Goal: Task Accomplishment & Management: Use online tool/utility

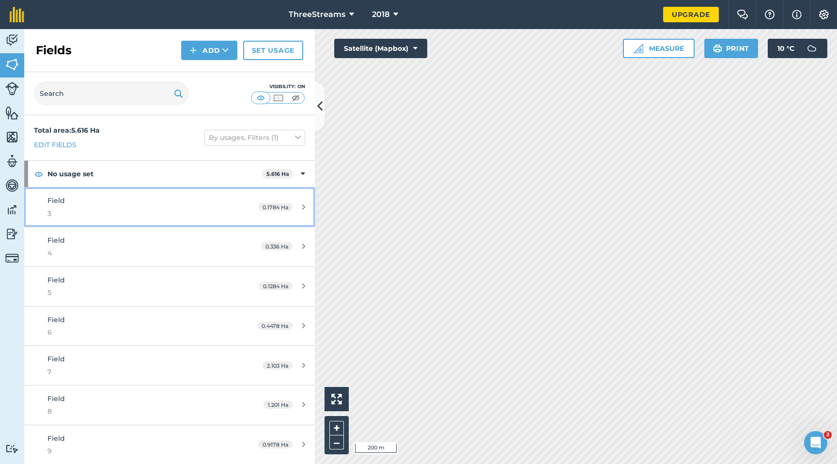
click at [293, 207] on div "0.1784 Ha" at bounding box center [282, 207] width 66 height 8
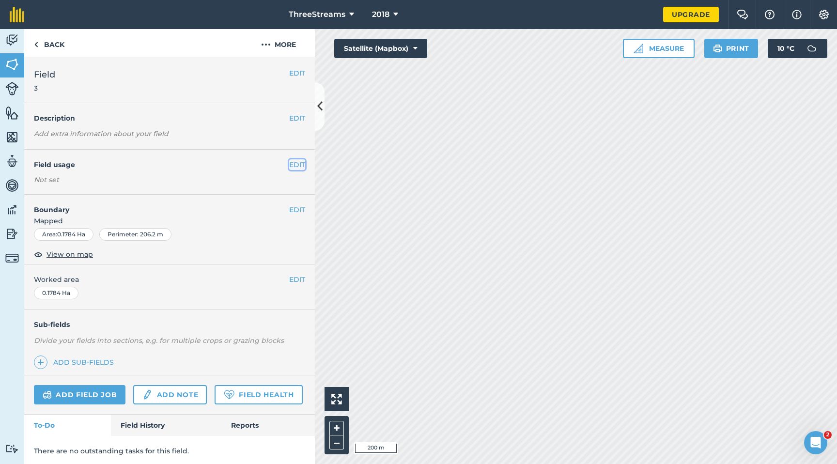
click at [295, 166] on button "EDIT" at bounding box center [297, 164] width 16 height 11
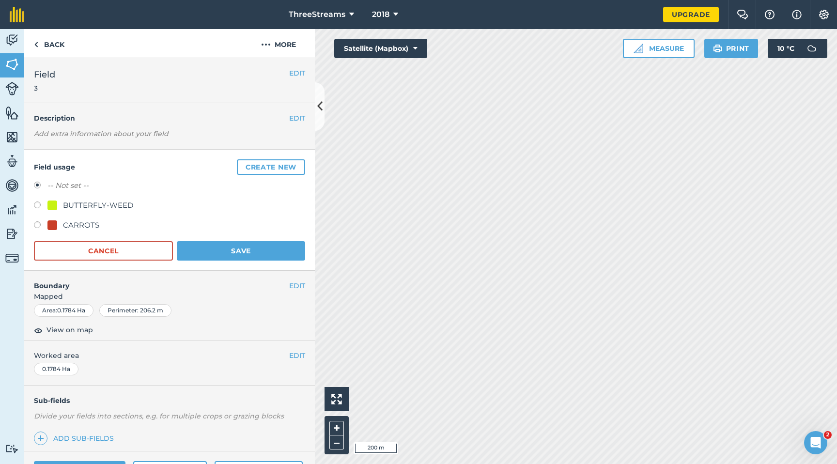
click at [56, 225] on div at bounding box center [52, 225] width 10 height 10
radio input "true"
radio input "false"
click at [224, 254] on button "Save" at bounding box center [241, 250] width 128 height 19
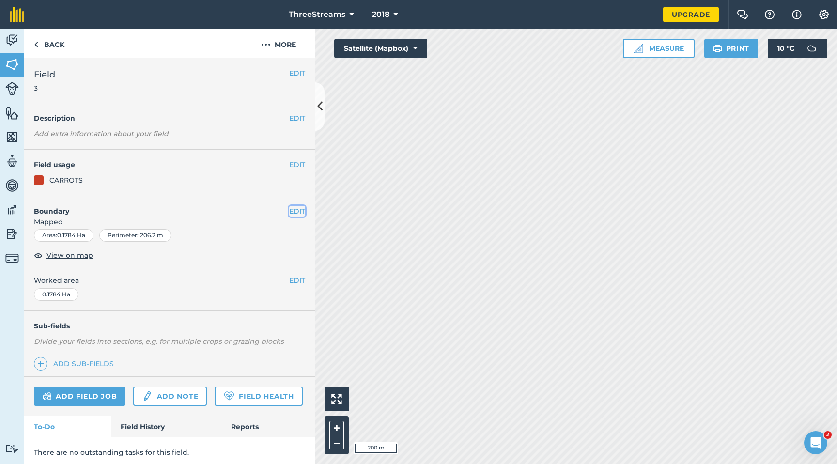
click at [289, 212] on button "EDIT" at bounding box center [297, 211] width 16 height 11
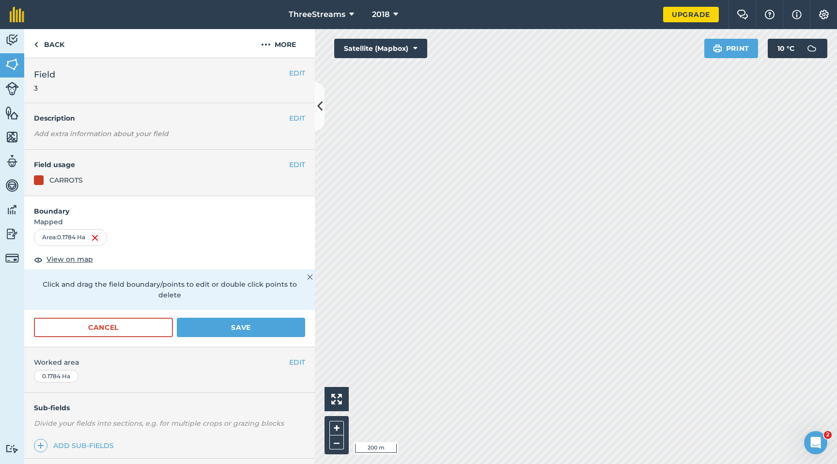
click at [277, 252] on form "Boundary Mapped Area : 0.1784 Ha View on map Click and drag the field boundary/…" at bounding box center [169, 271] width 291 height 151
click at [94, 238] on img at bounding box center [95, 238] width 8 height 12
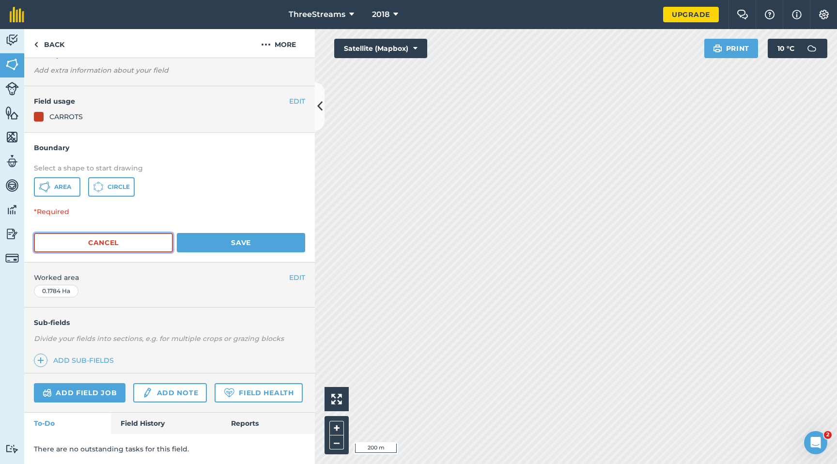
click at [129, 237] on button "Cancel" at bounding box center [103, 242] width 139 height 19
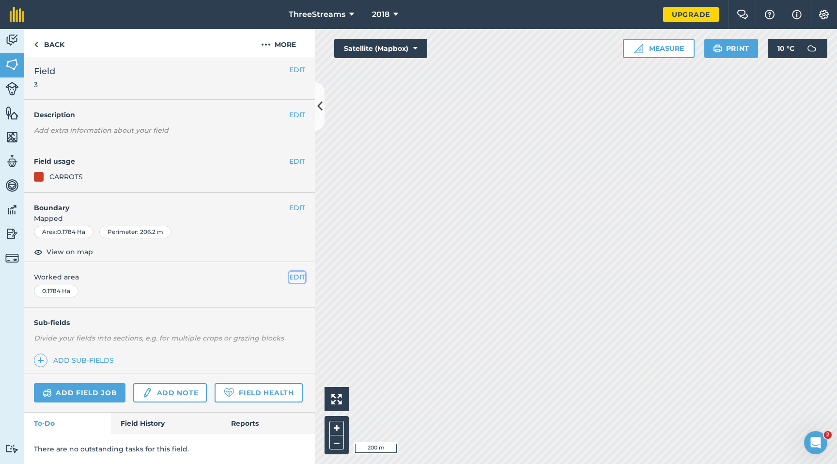
click at [290, 272] on button "EDIT" at bounding box center [297, 277] width 16 height 11
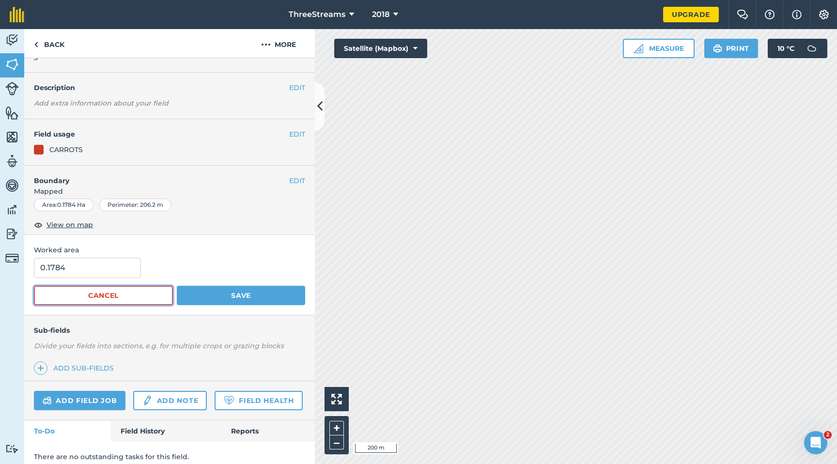
click at [128, 292] on button "Cancel" at bounding box center [103, 295] width 139 height 19
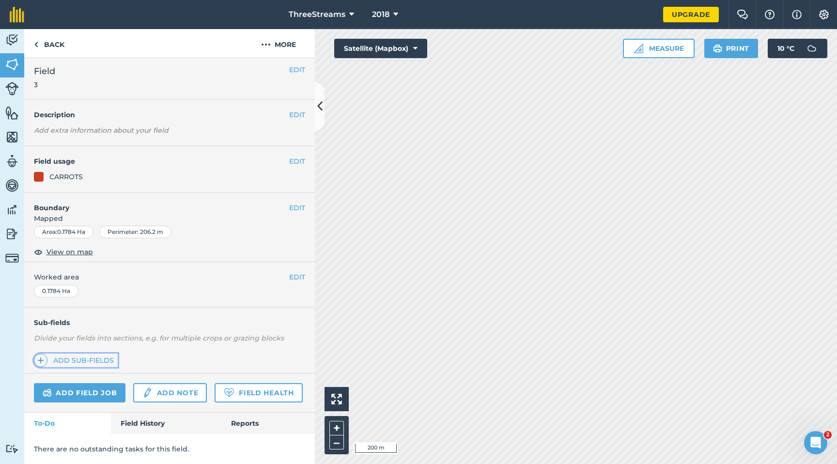
click at [99, 354] on link "Add sub-fields" at bounding box center [76, 361] width 84 height 14
click at [12, 161] on img at bounding box center [12, 161] width 14 height 15
select select "MEMBER"
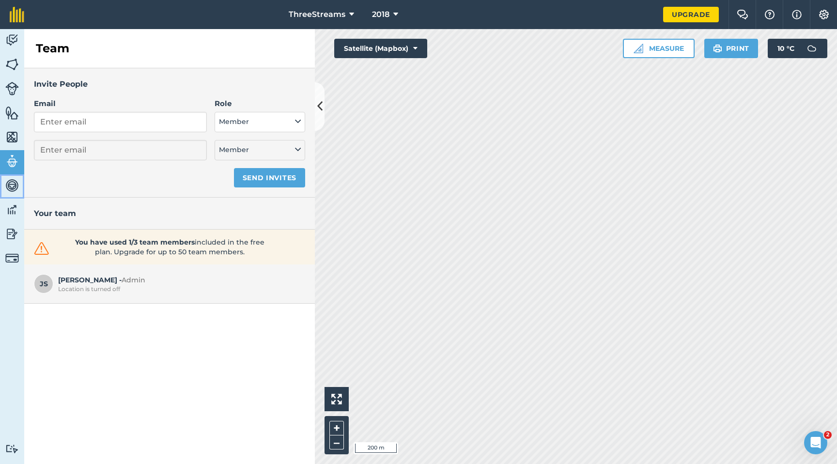
click at [9, 191] on img at bounding box center [12, 185] width 14 height 15
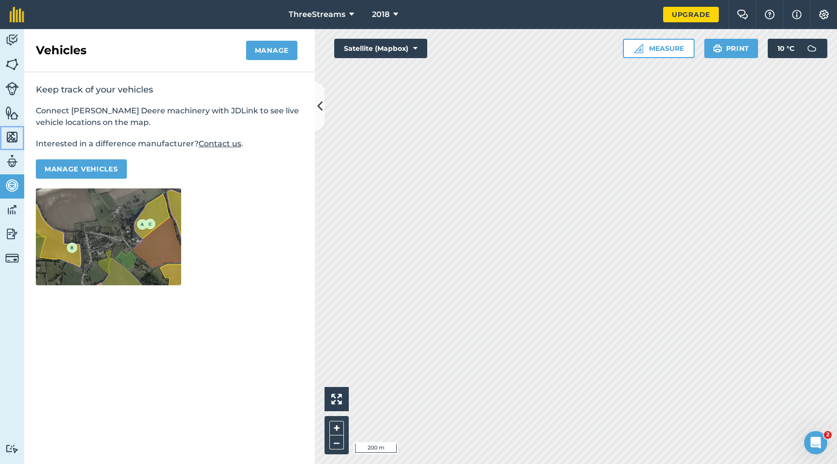
click at [9, 137] on img at bounding box center [12, 137] width 14 height 15
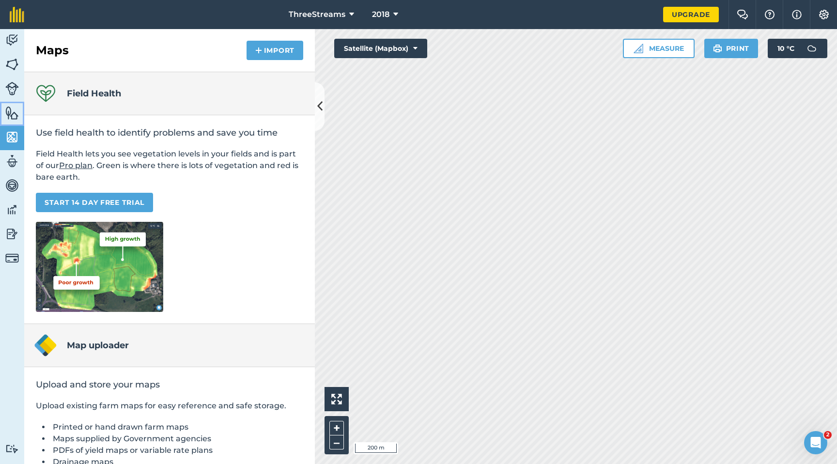
click at [10, 120] on img at bounding box center [12, 113] width 14 height 15
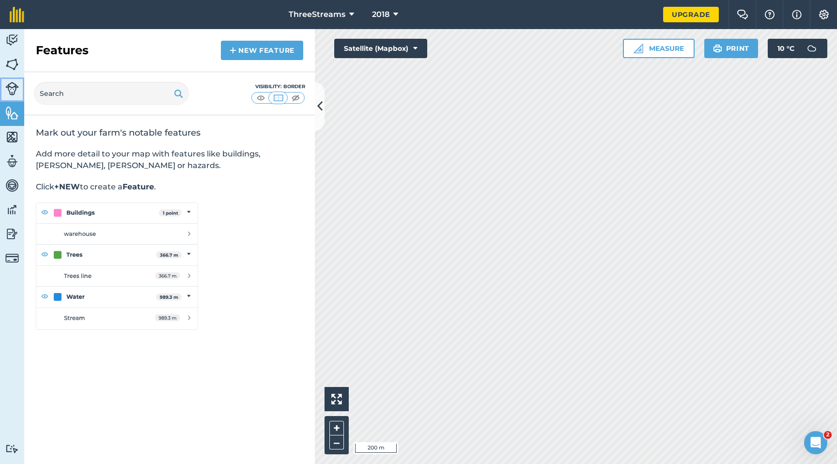
click at [12, 91] on img at bounding box center [12, 89] width 14 height 14
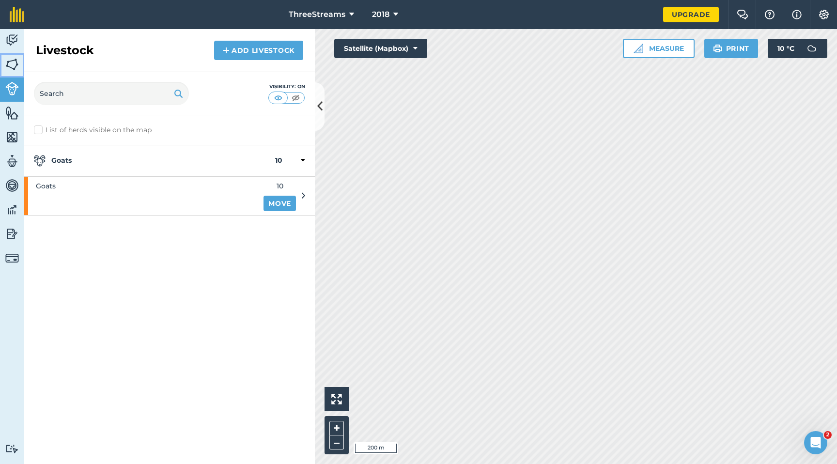
click at [11, 70] on img at bounding box center [12, 64] width 14 height 15
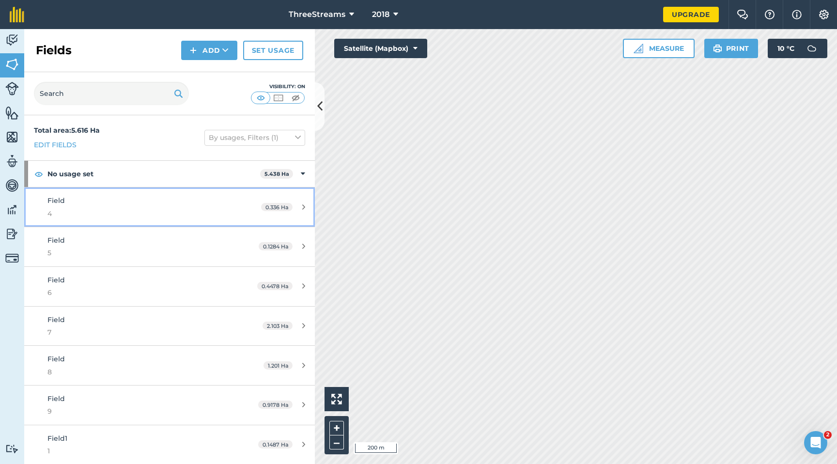
click at [100, 211] on span "4" at bounding box center [138, 213] width 182 height 11
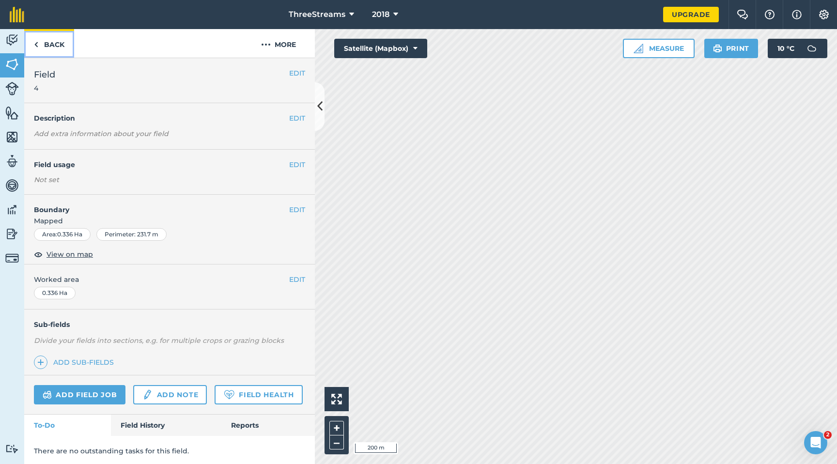
click at [39, 48] on link "Back" at bounding box center [49, 43] width 50 height 29
click at [10, 42] on img at bounding box center [12, 40] width 14 height 15
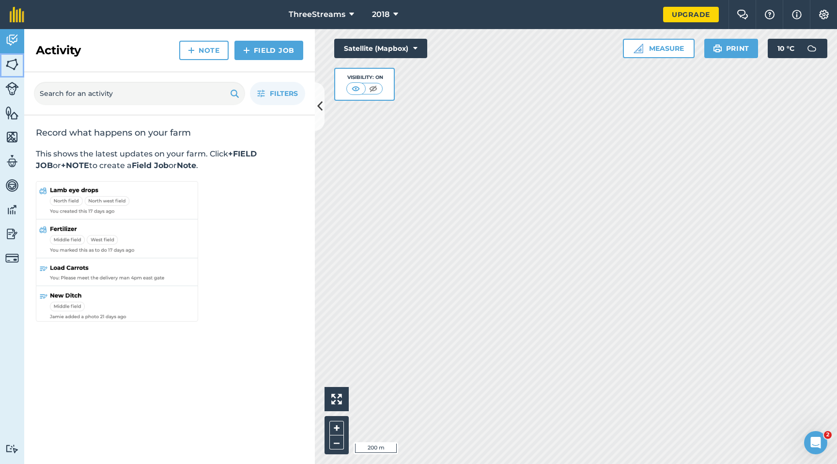
click at [8, 66] on img at bounding box center [12, 64] width 14 height 15
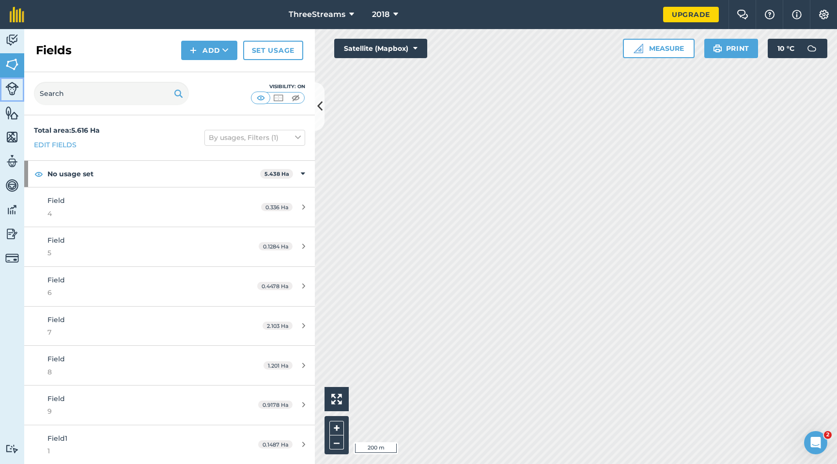
click at [11, 92] on img at bounding box center [12, 89] width 14 height 14
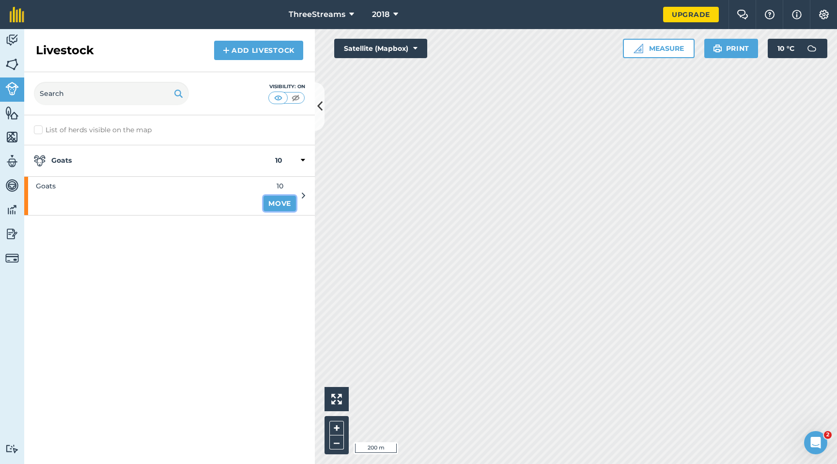
click at [283, 207] on link "Move" at bounding box center [280, 204] width 32 height 16
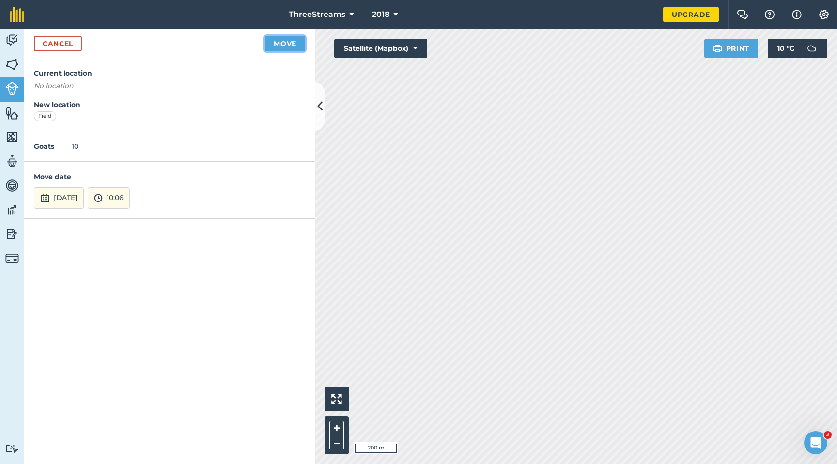
click at [271, 47] on button "Move" at bounding box center [285, 44] width 40 height 16
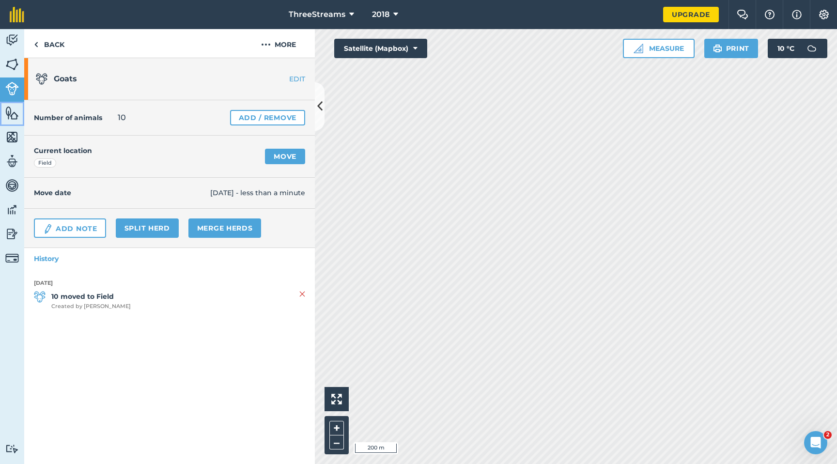
click at [16, 115] on img at bounding box center [12, 113] width 14 height 15
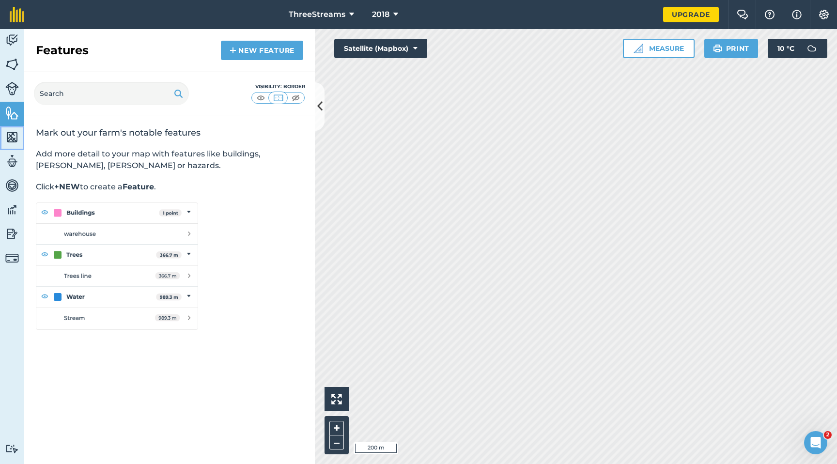
click at [11, 139] on img at bounding box center [12, 137] width 14 height 15
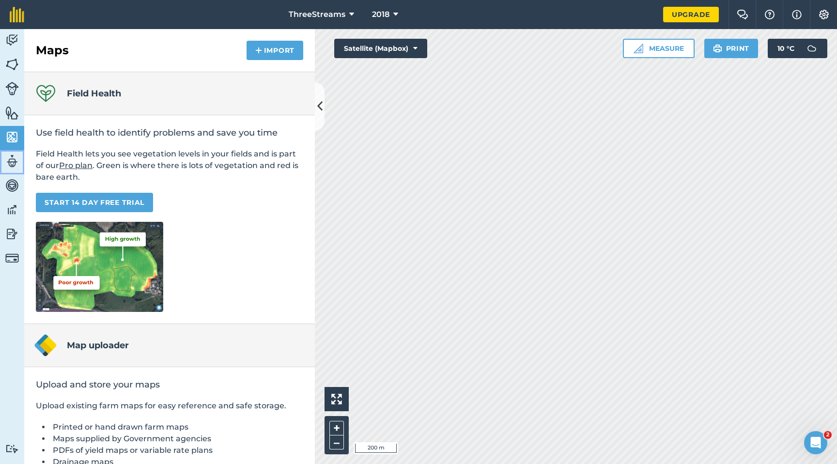
click at [13, 157] on img at bounding box center [12, 161] width 14 height 15
select select "MEMBER"
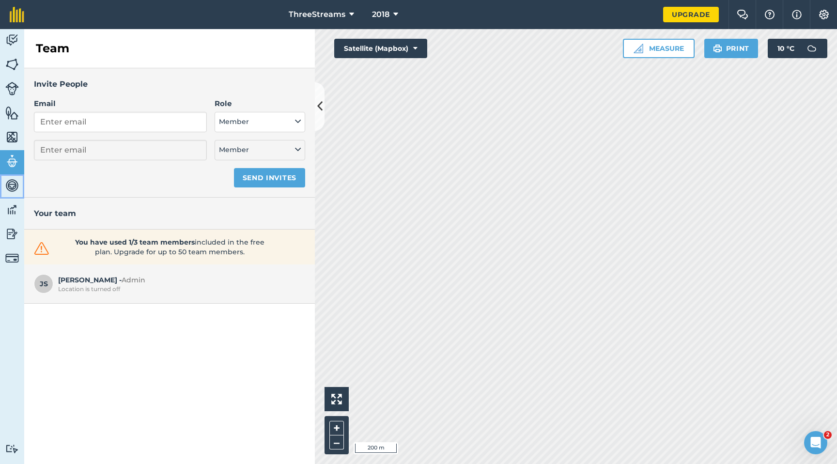
click at [15, 185] on img at bounding box center [12, 185] width 14 height 15
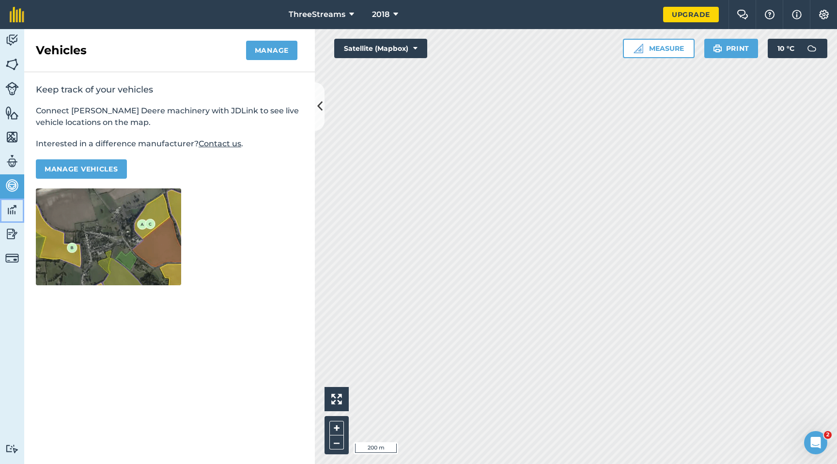
click at [15, 207] on img at bounding box center [12, 210] width 14 height 15
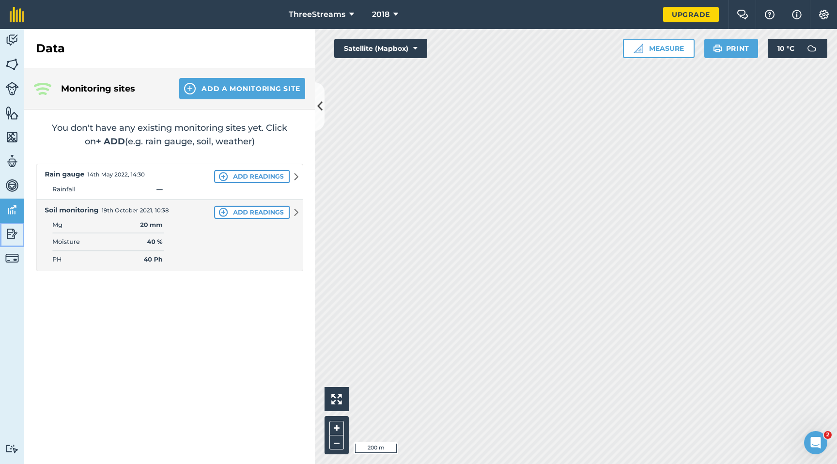
click at [17, 231] on img at bounding box center [12, 234] width 14 height 15
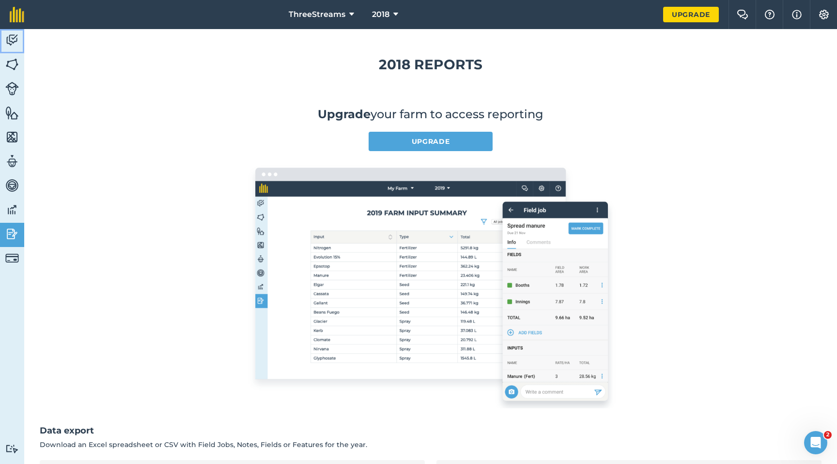
click at [14, 48] on link "Activity" at bounding box center [12, 41] width 24 height 24
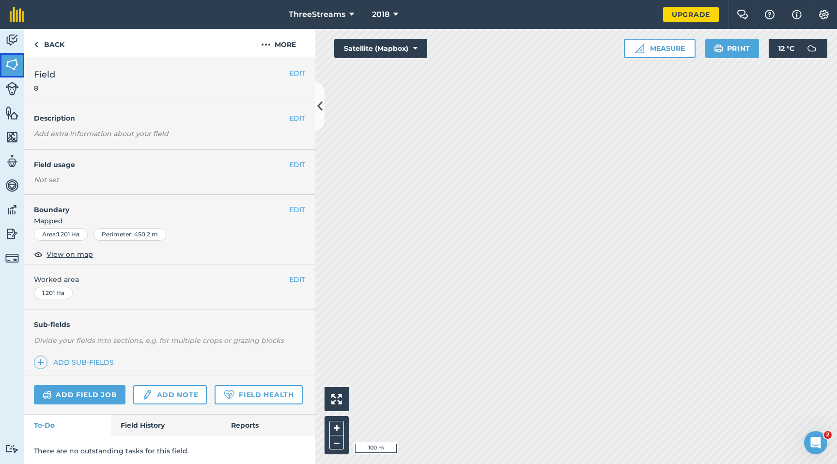
click at [5, 77] on link "Fields" at bounding box center [12, 65] width 24 height 24
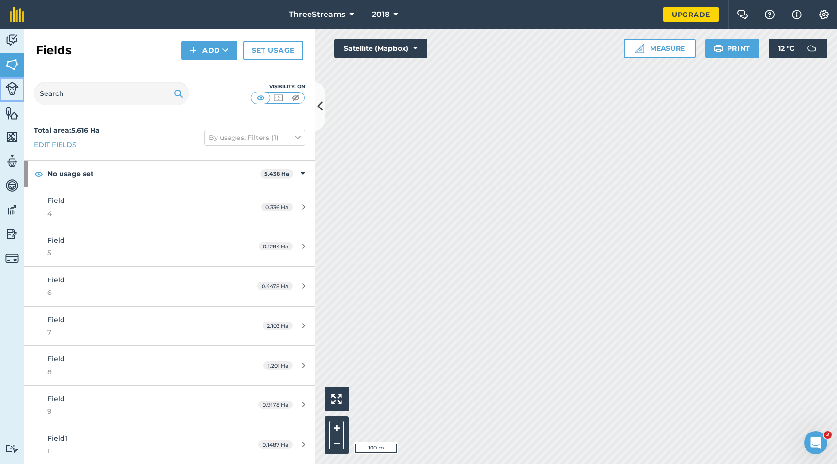
click at [9, 90] on img at bounding box center [12, 89] width 14 height 14
click at [642, 53] on button "Measure" at bounding box center [660, 48] width 72 height 19
